Goal: Information Seeking & Learning: Learn about a topic

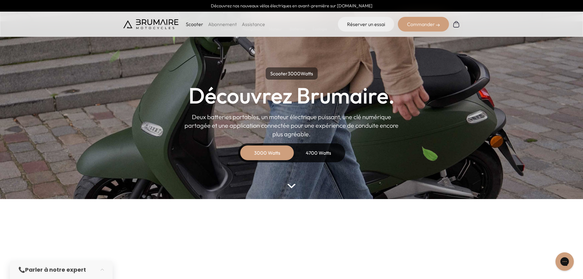
click at [322, 151] on div "4700 Watts" at bounding box center [318, 152] width 49 height 15
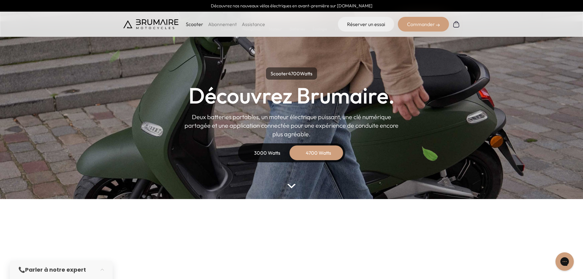
click at [269, 151] on div "3000 Watts" at bounding box center [267, 152] width 49 height 15
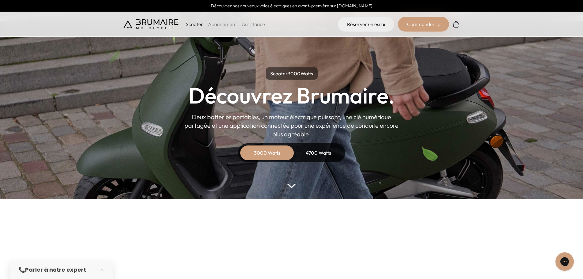
click at [312, 151] on div "4700 Watts" at bounding box center [318, 152] width 49 height 15
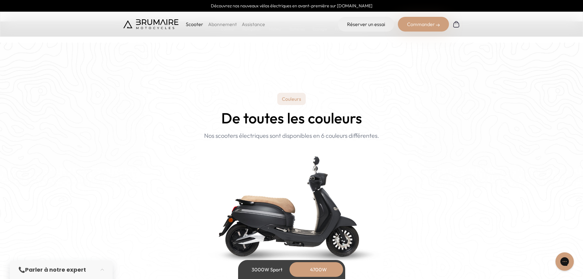
scroll to position [582, 0]
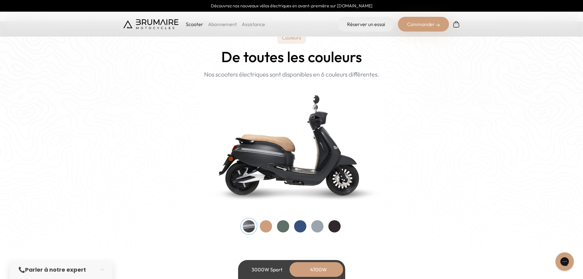
click at [263, 224] on div at bounding box center [266, 226] width 12 height 12
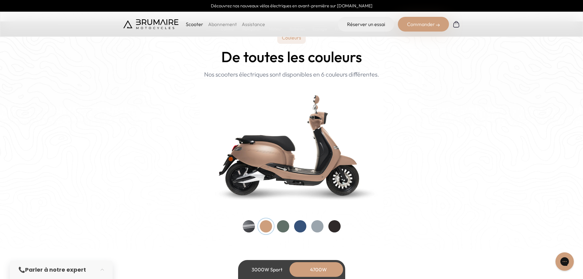
click at [280, 226] on div at bounding box center [283, 226] width 12 height 12
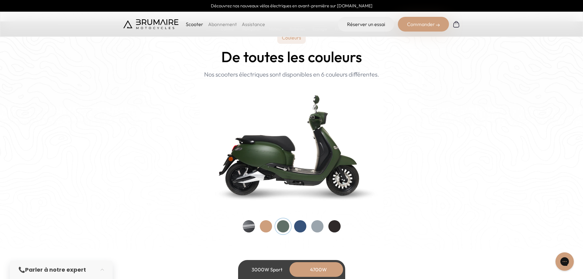
click at [295, 227] on div at bounding box center [300, 226] width 12 height 12
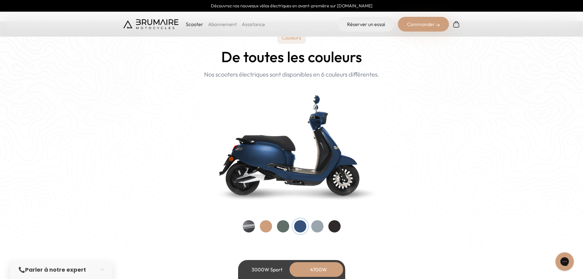
drag, startPoint x: 305, startPoint y: 228, endPoint x: 320, endPoint y: 229, distance: 14.1
click at [306, 228] on div at bounding box center [300, 226] width 12 height 12
click at [320, 229] on div at bounding box center [317, 226] width 12 height 12
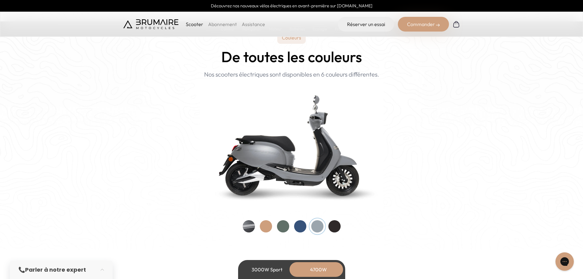
click at [335, 229] on div at bounding box center [334, 226] width 12 height 12
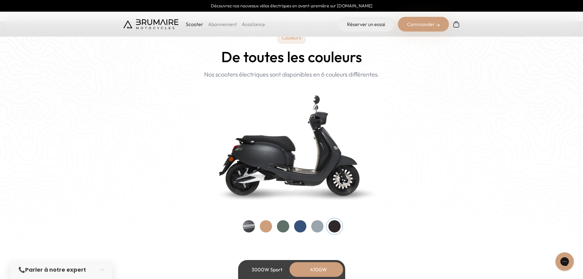
click at [286, 227] on div at bounding box center [283, 226] width 12 height 12
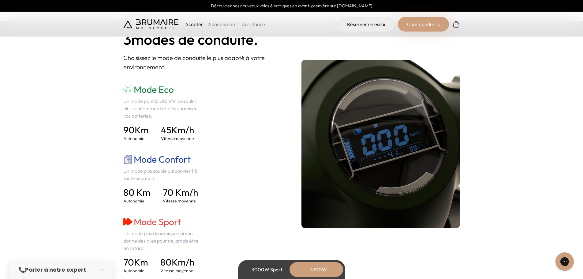
scroll to position [796, 0]
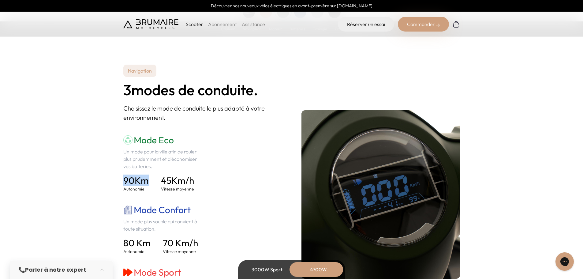
drag, startPoint x: 123, startPoint y: 180, endPoint x: 166, endPoint y: 181, distance: 42.9
click at [146, 180] on h4 "90 Km" at bounding box center [135, 180] width 25 height 11
drag, startPoint x: 167, startPoint y: 181, endPoint x: 198, endPoint y: 177, distance: 31.5
click at [198, 177] on div "90 Km Autonomie 45 Km/h Vitesse moyenne" at bounding box center [162, 183] width 79 height 17
click at [199, 176] on div "90 Km Autonomie 45 Km/h Vitesse moyenne" at bounding box center [162, 183] width 79 height 17
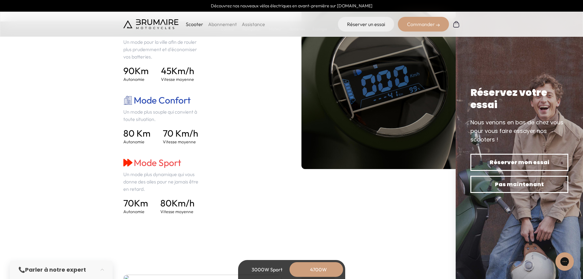
scroll to position [918, 0]
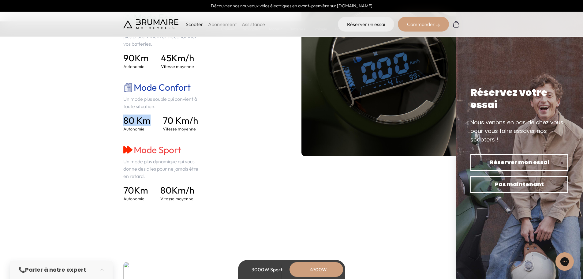
drag, startPoint x: 124, startPoint y: 121, endPoint x: 166, endPoint y: 121, distance: 42.5
click at [155, 121] on div "80 Km Autonomie 70 Km/h Vitesse moyenne" at bounding box center [162, 123] width 79 height 17
drag, startPoint x: 166, startPoint y: 121, endPoint x: 209, endPoint y: 121, distance: 42.9
click at [209, 121] on div "Mode Eco Un mode pour la ville afin de rouler plus prudemment et d'économiser v…" at bounding box center [202, 107] width 159 height 190
click at [210, 121] on div "Mode Eco Un mode pour la ville afin de rouler plus prudemment et d'économiser v…" at bounding box center [202, 107] width 159 height 190
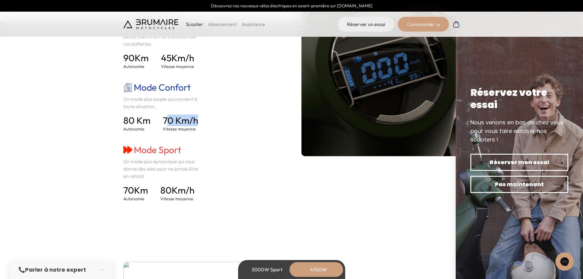
drag, startPoint x: 155, startPoint y: 152, endPoint x: 183, endPoint y: 155, distance: 28.0
click at [183, 155] on h3 "Mode Sport" at bounding box center [162, 149] width 79 height 11
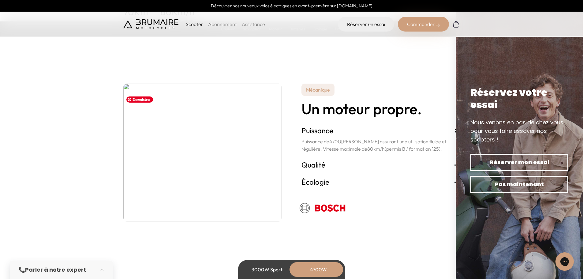
scroll to position [1102, 0]
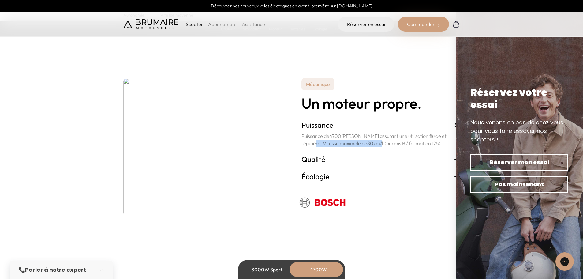
drag, startPoint x: 308, startPoint y: 144, endPoint x: 360, endPoint y: 146, distance: 52.4
click at [360, 146] on p "Puissance de 4700 Watts assurant une utilisation fluide et régulière. Vitesse m…" at bounding box center [380, 139] width 159 height 15
drag, startPoint x: 368, startPoint y: 145, endPoint x: 395, endPoint y: 145, distance: 27.5
click at [395, 145] on span "(permis B / formation 125)" at bounding box center [413, 143] width 56 height 6
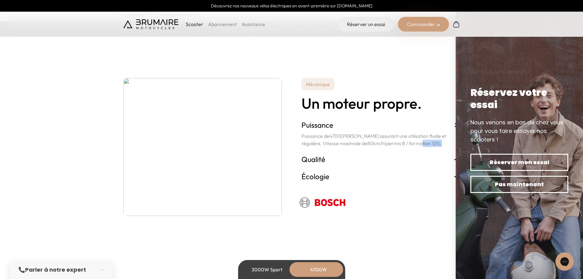
drag, startPoint x: 404, startPoint y: 144, endPoint x: 425, endPoint y: 144, distance: 21.4
click at [425, 144] on p "Puissance de 4700 Watts assurant une utilisation fluide et régulière. Vitesse m…" at bounding box center [380, 139] width 159 height 15
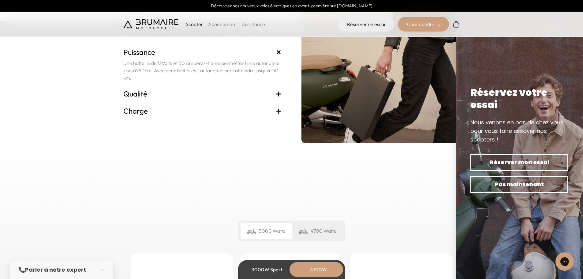
scroll to position [1500, 0]
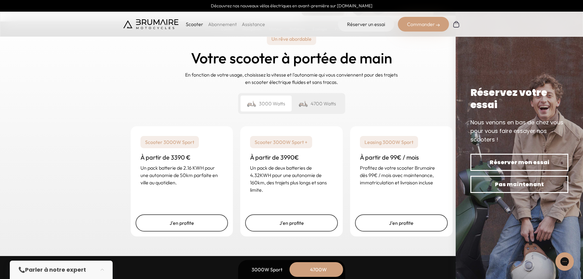
click at [312, 99] on div "4700 Watts" at bounding box center [317, 103] width 51 height 16
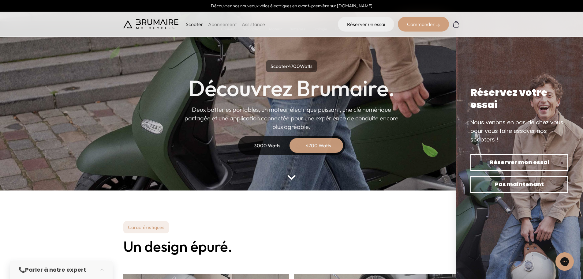
scroll to position [0, 0]
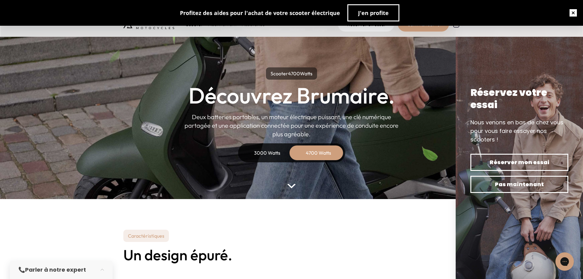
click at [576, 9] on button "button" at bounding box center [574, 13] width 20 height 20
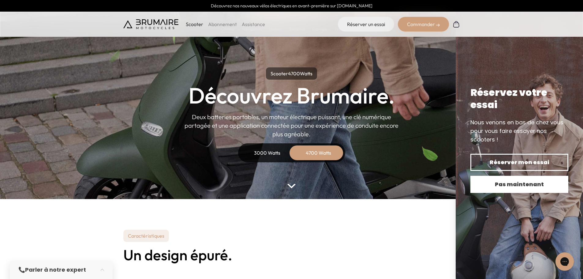
click at [519, 185] on span "Pas maintenant" at bounding box center [519, 184] width 77 height 9
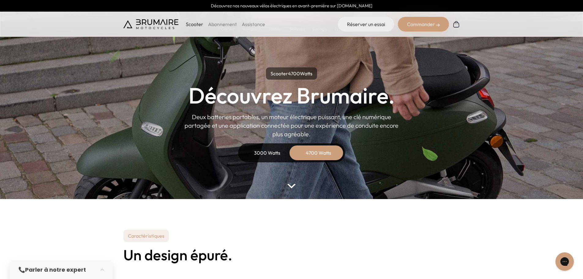
click at [219, 23] on link "Abonnement" at bounding box center [222, 24] width 29 height 6
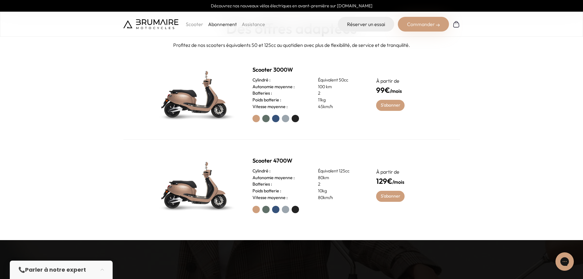
scroll to position [275, 0]
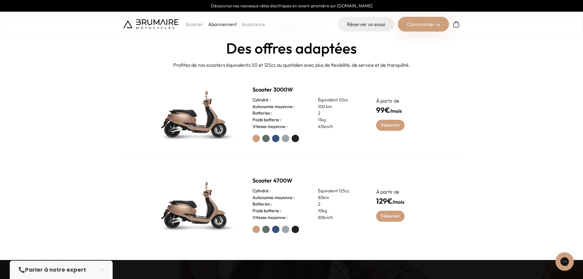
click at [195, 24] on p "Scooter" at bounding box center [194, 24] width 17 height 7
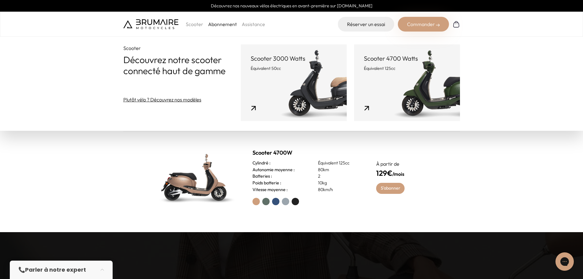
scroll to position [306, 0]
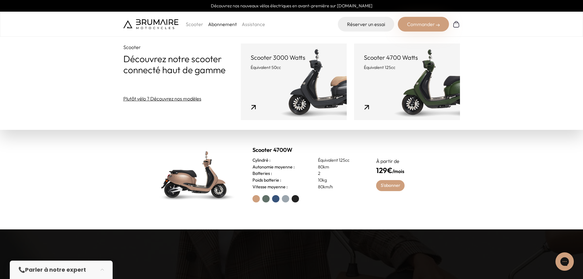
click at [404, 97] on link "Scooter 4700 Watts Équivalent 125cc" at bounding box center [407, 81] width 106 height 77
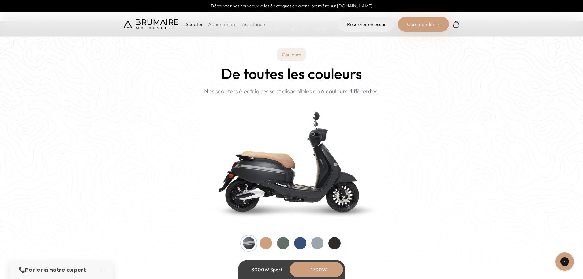
scroll to position [582, 0]
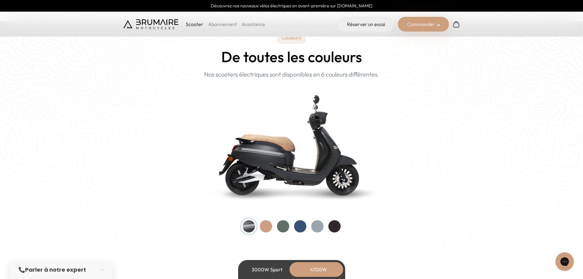
click at [284, 224] on div at bounding box center [283, 226] width 12 height 12
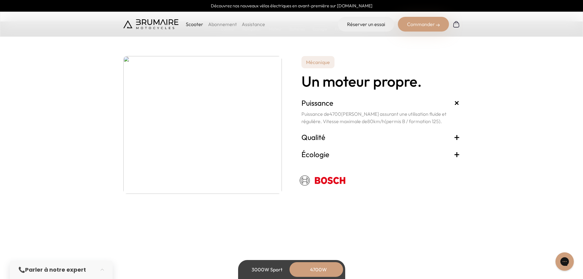
scroll to position [1133, 0]
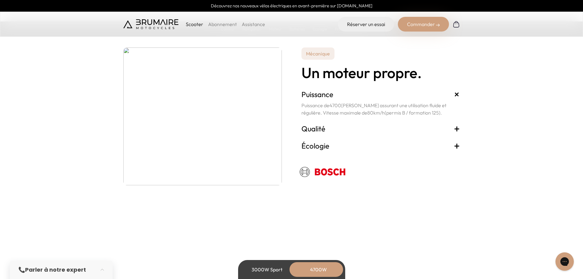
click at [456, 129] on span "+" at bounding box center [457, 129] width 6 height 10
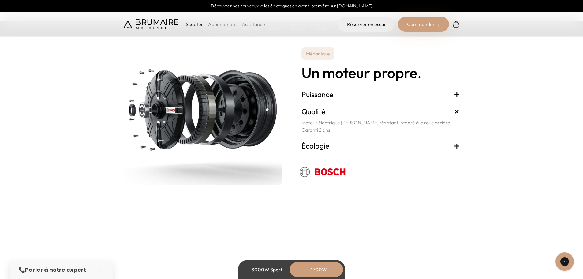
click at [459, 147] on span "+" at bounding box center [457, 146] width 6 height 10
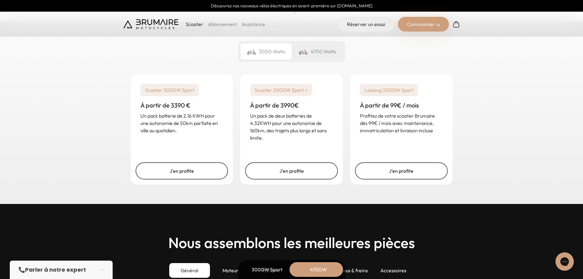
scroll to position [1530, 0]
